Goal: Share content

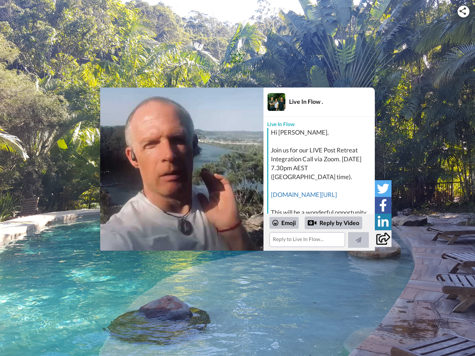
click at [463, 11] on img at bounding box center [462, 10] width 7 height 7
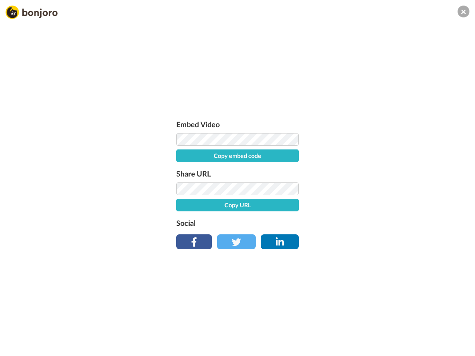
click at [182, 169] on label "Share URL" at bounding box center [237, 174] width 122 height 12
click at [319, 232] on div "Embed Video Copy embed code Share URL Copy URL Social" at bounding box center [237, 218] width 475 height 356
click at [284, 223] on label "Social" at bounding box center [237, 223] width 122 height 12
click at [333, 223] on div "Embed Video Copy embed code Share URL Copy URL Social" at bounding box center [237, 218] width 475 height 356
click at [358, 240] on div "Embed Video Copy embed code Share URL Copy URL Social" at bounding box center [237, 218] width 475 height 356
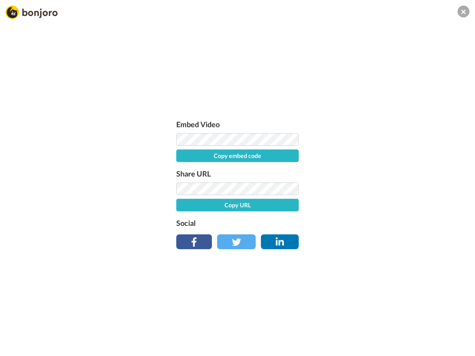
click at [383, 188] on div "Embed Video Copy embed code Share URL Copy URL Social" at bounding box center [237, 218] width 475 height 356
click at [383, 205] on div "Embed Video Copy embed code Share URL Copy URL Social" at bounding box center [237, 218] width 475 height 356
click at [383, 222] on div "Embed Video Copy embed code Share URL Copy URL Social" at bounding box center [237, 218] width 475 height 356
click at [383, 238] on div "Embed Video Copy embed code Share URL Copy URL Social" at bounding box center [237, 218] width 475 height 356
